Goal: Task Accomplishment & Management: Use online tool/utility

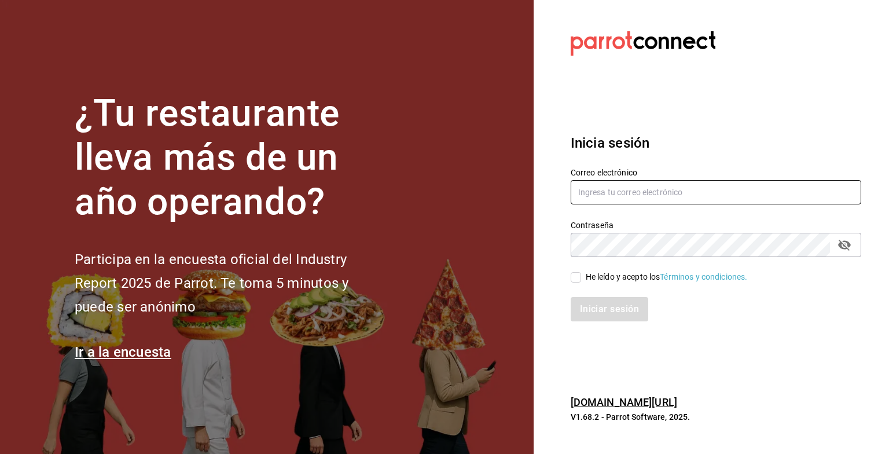
type input "[EMAIL_ADDRESS][DOMAIN_NAME]"
click at [577, 277] on input "He leído y acepto los Términos y condiciones." at bounding box center [576, 277] width 10 height 10
checkbox input "true"
click at [607, 308] on button "Iniciar sesión" at bounding box center [610, 309] width 79 height 24
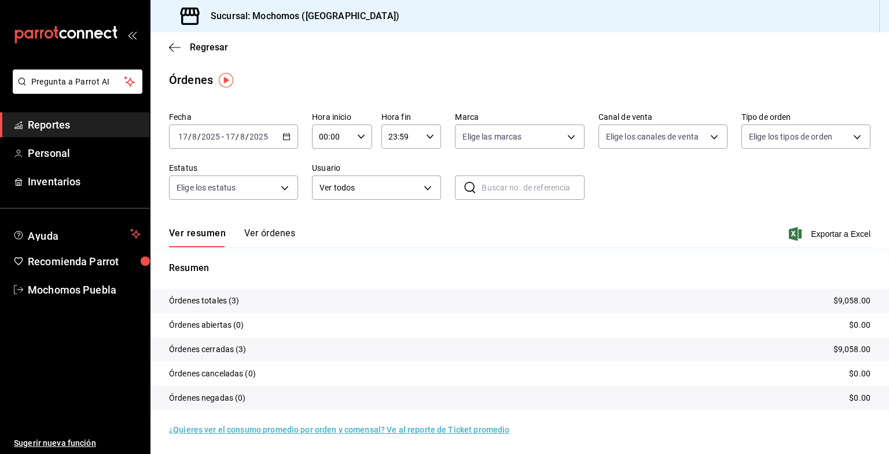
click at [288, 134] on \(Stroke\) "button" at bounding box center [286, 137] width 7 height 6
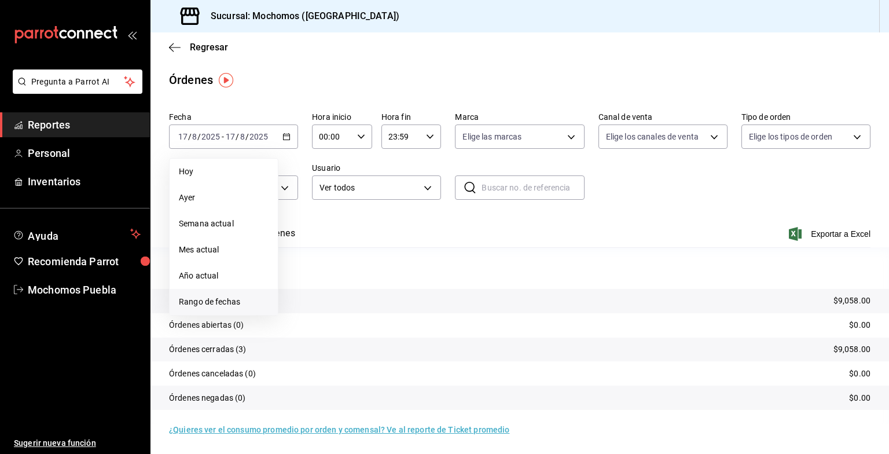
click at [219, 303] on span "Rango de fechas" at bounding box center [224, 302] width 90 height 12
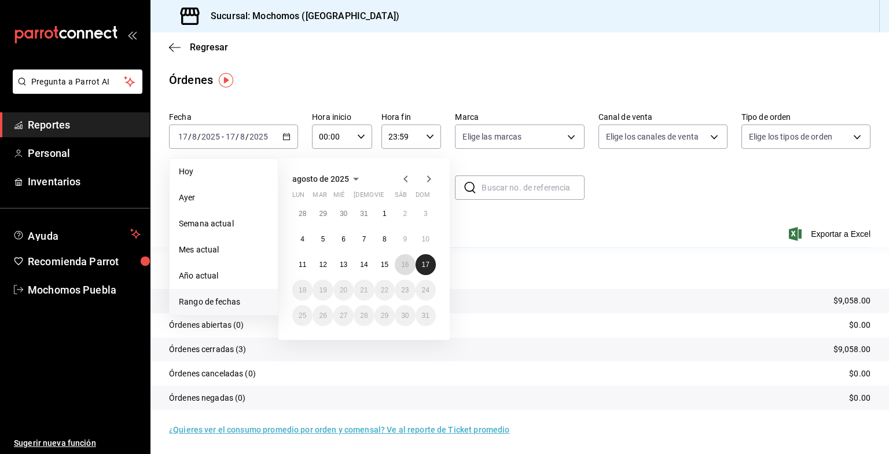
drag, startPoint x: 398, startPoint y: 269, endPoint x: 421, endPoint y: 265, distance: 23.6
click at [421, 265] on div "28 29 30 31 1 2 3 4 5 6 7 8 9 10 11 12 13 14 15 16 17 18 19 20 21 22 23 24 25 2…" at bounding box center [364, 264] width 144 height 123
click at [422, 265] on abbr "17" at bounding box center [426, 264] width 8 height 8
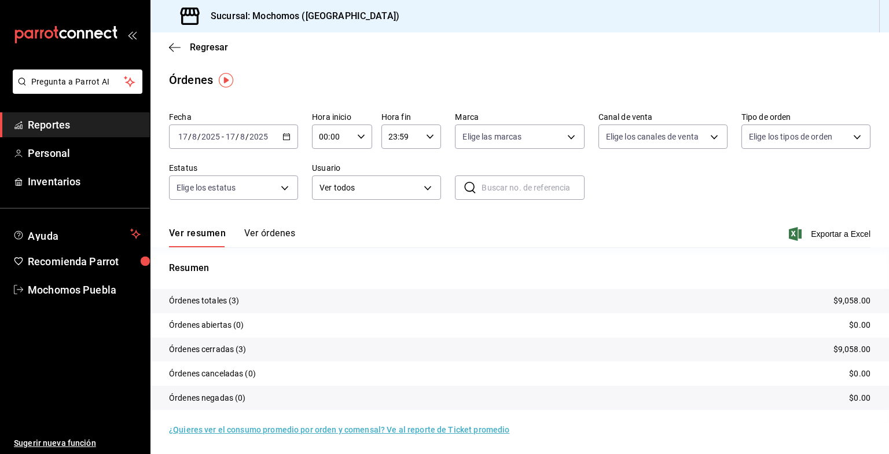
click at [287, 139] on icon "button" at bounding box center [286, 137] width 8 height 8
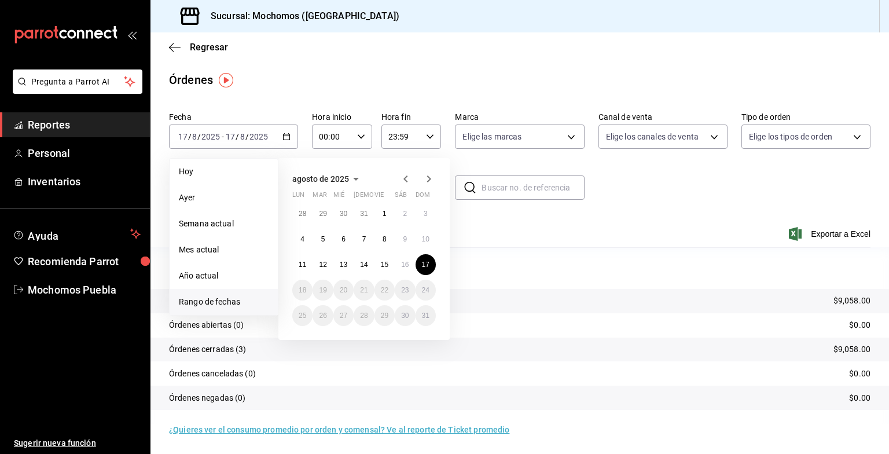
click at [208, 303] on span "Rango de fechas" at bounding box center [224, 302] width 90 height 12
click at [402, 261] on abbr "16" at bounding box center [405, 264] width 8 height 8
click at [427, 263] on abbr "17" at bounding box center [426, 264] width 8 height 8
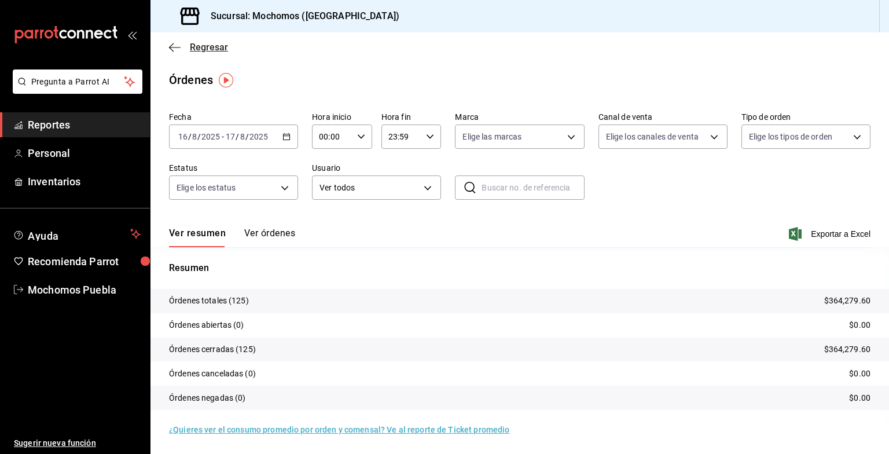
click at [199, 50] on span "Regresar" at bounding box center [209, 47] width 38 height 11
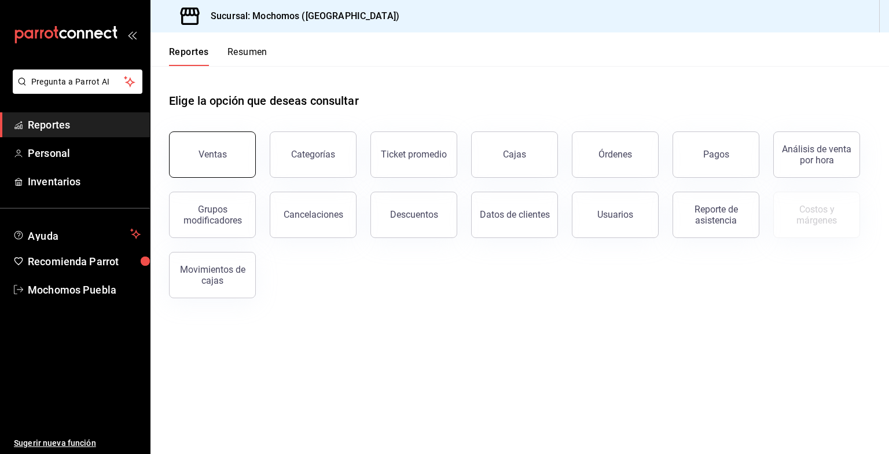
click at [227, 157] on button "Ventas" at bounding box center [212, 154] width 87 height 46
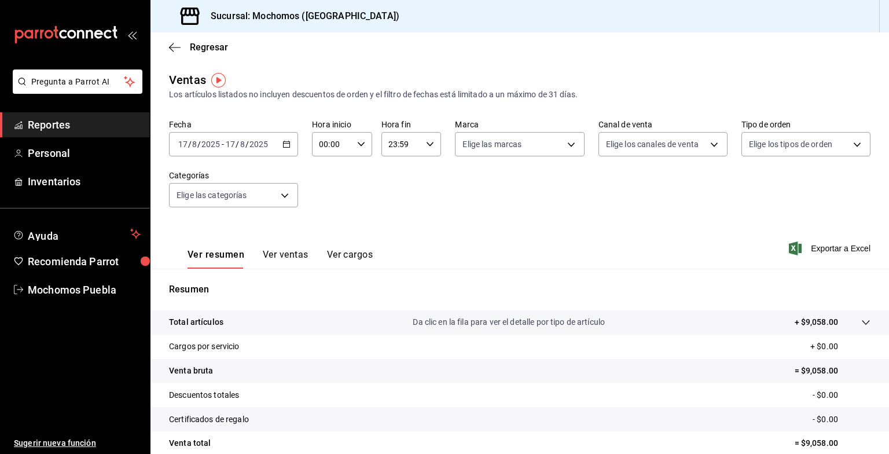
click at [284, 146] on icon "button" at bounding box center [286, 144] width 8 height 8
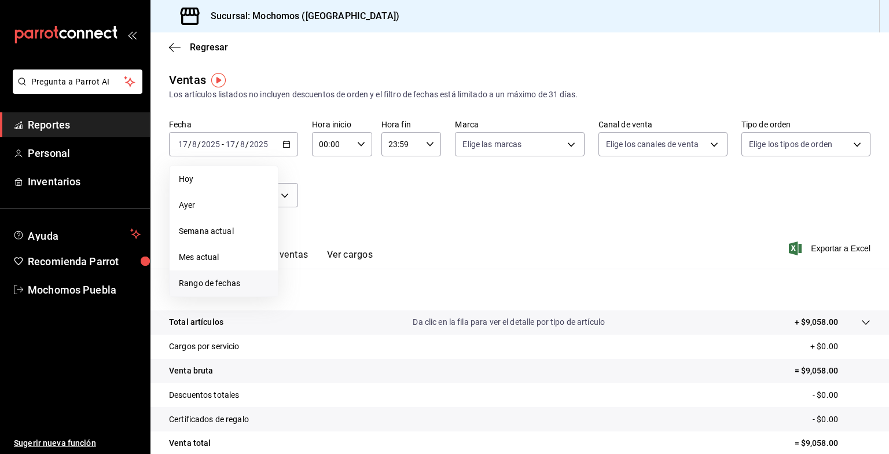
click at [223, 287] on span "Rango de fechas" at bounding box center [224, 283] width 90 height 12
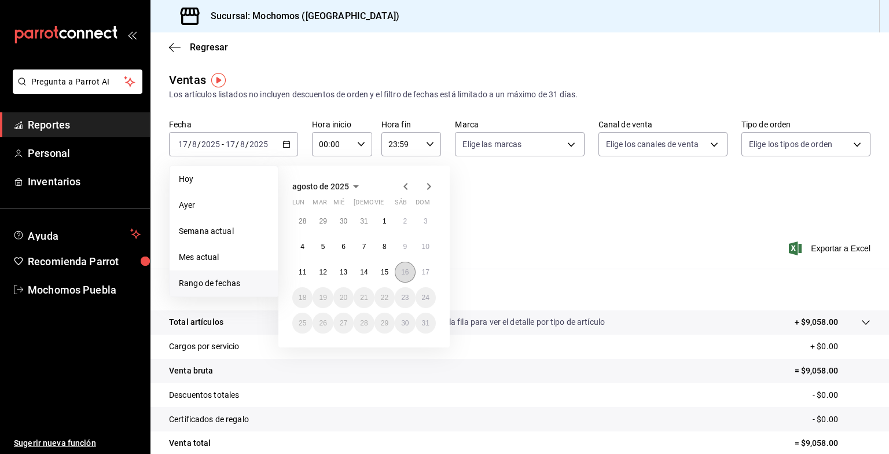
click at [402, 274] on abbr "16" at bounding box center [405, 272] width 8 height 8
click at [426, 270] on abbr "17" at bounding box center [426, 272] width 8 height 8
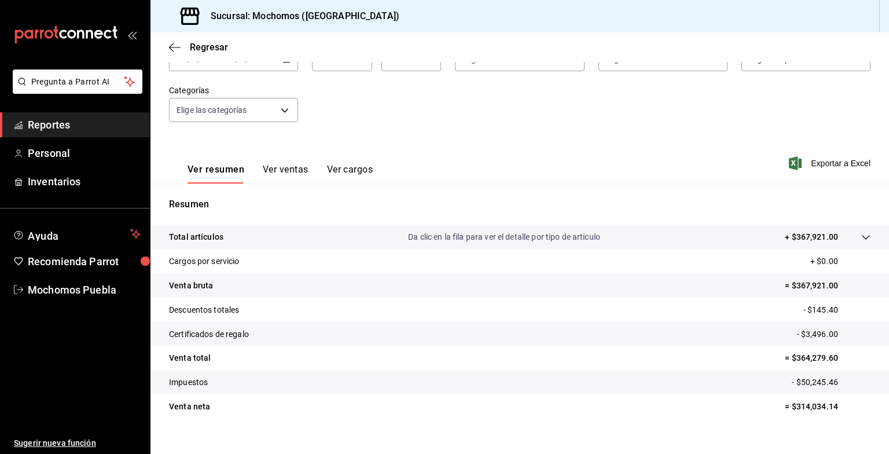
scroll to position [101, 0]
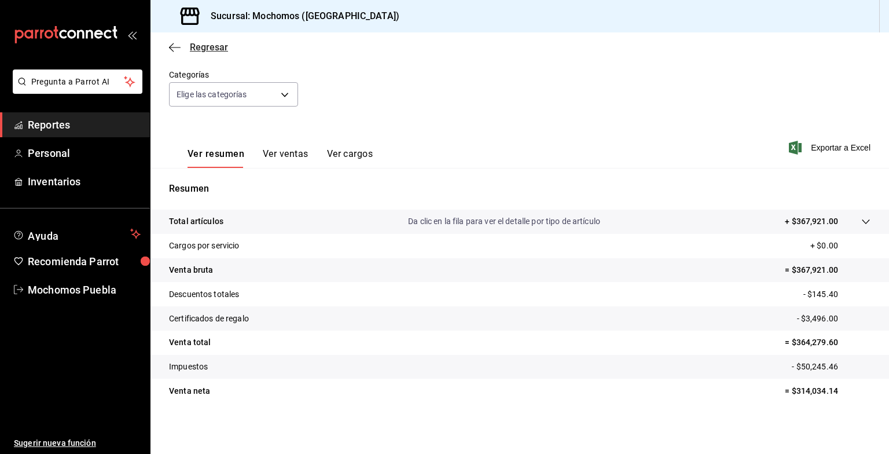
click at [211, 47] on span "Regresar" at bounding box center [209, 47] width 38 height 11
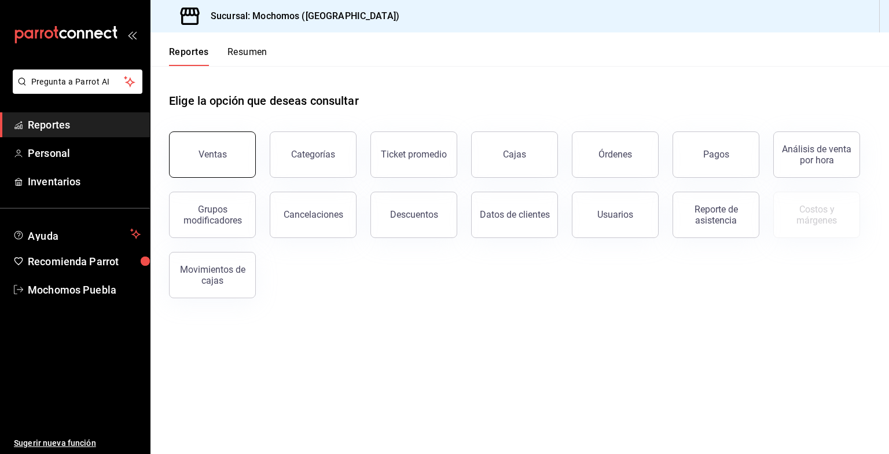
click at [220, 161] on button "Ventas" at bounding box center [212, 154] width 87 height 46
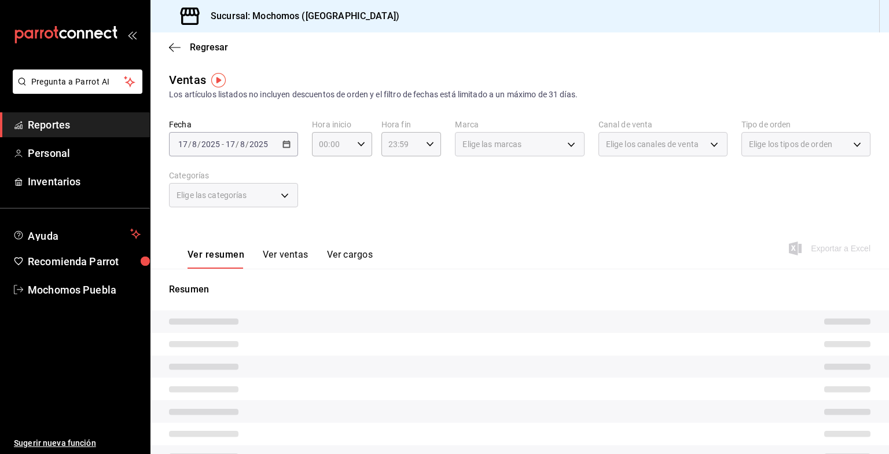
click at [270, 150] on div "2025-08-17 17 / 8 / 2025 - 2025-08-17 17 / 8 / 2025" at bounding box center [233, 144] width 129 height 24
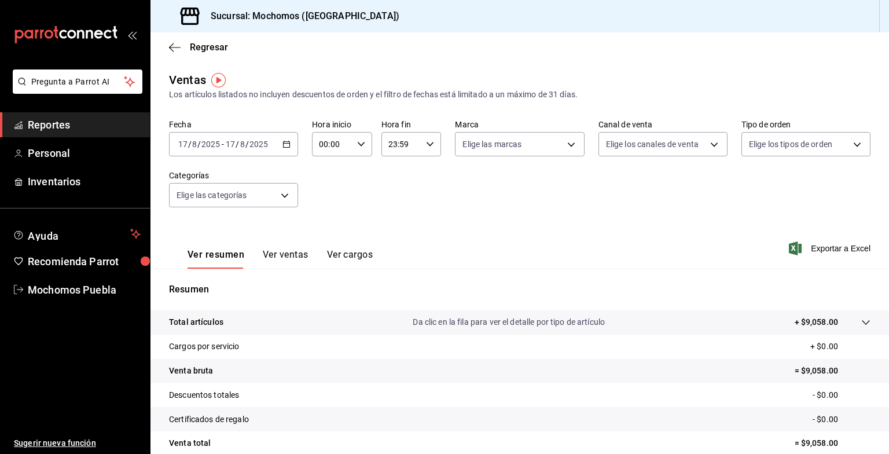
click at [285, 148] on \(Stroke\) "button" at bounding box center [286, 144] width 7 height 6
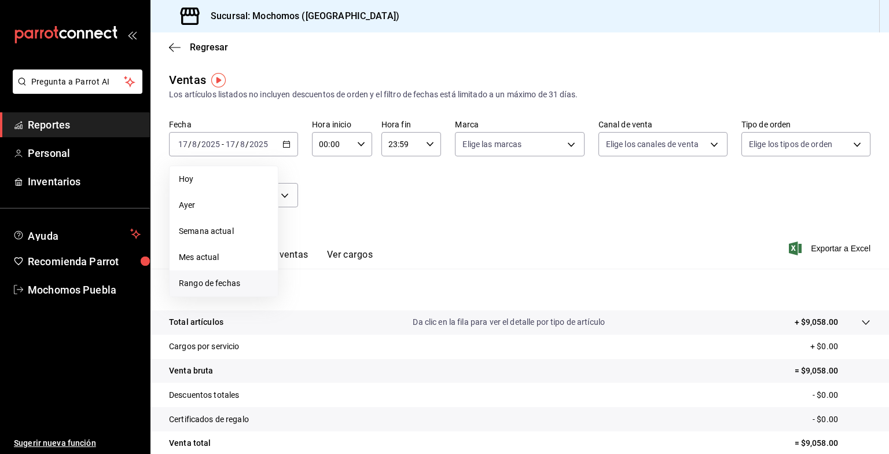
click at [207, 284] on span "Rango de fechas" at bounding box center [224, 283] width 90 height 12
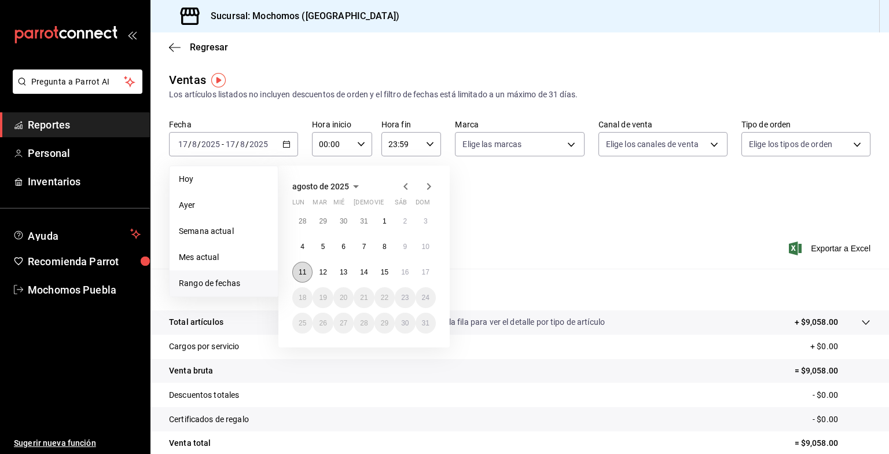
click at [303, 274] on abbr "11" at bounding box center [303, 272] width 8 height 8
click at [432, 276] on button "17" at bounding box center [426, 272] width 20 height 21
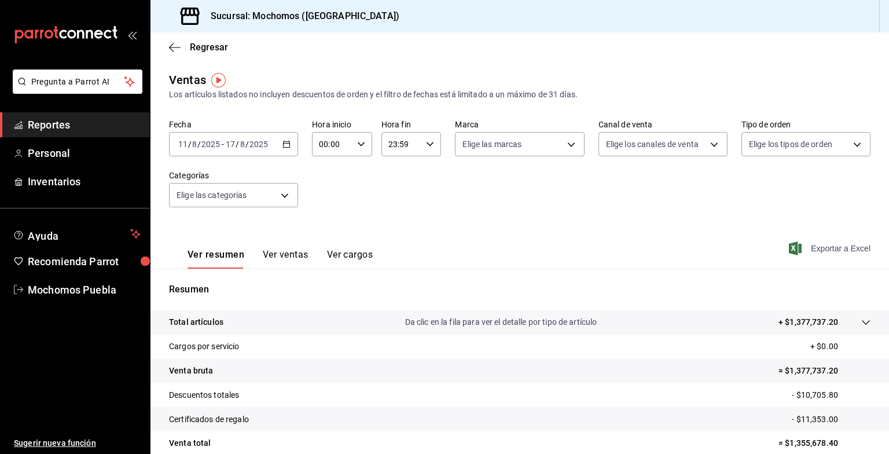
click at [827, 244] on span "Exportar a Excel" at bounding box center [830, 248] width 79 height 14
click at [289, 148] on icon "button" at bounding box center [286, 144] width 8 height 8
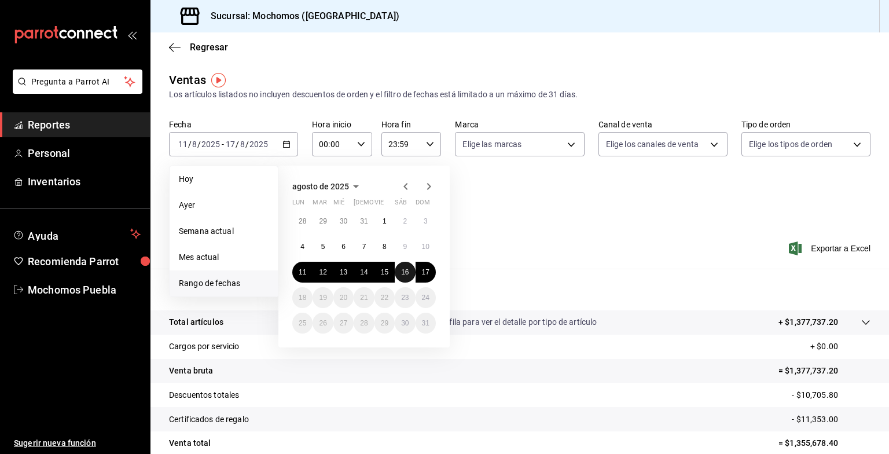
click at [405, 274] on abbr "16" at bounding box center [405, 272] width 8 height 8
click at [421, 276] on button "17" at bounding box center [426, 272] width 20 height 21
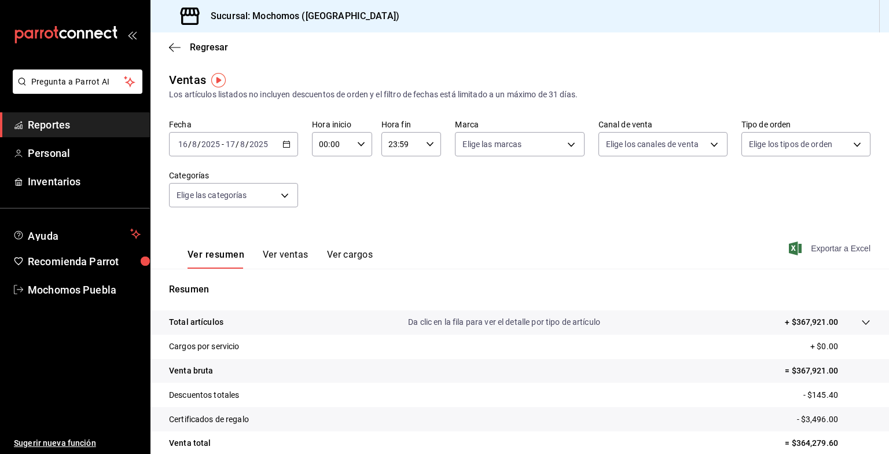
click at [823, 248] on span "Exportar a Excel" at bounding box center [830, 248] width 79 height 14
